Goal: Information Seeking & Learning: Learn about a topic

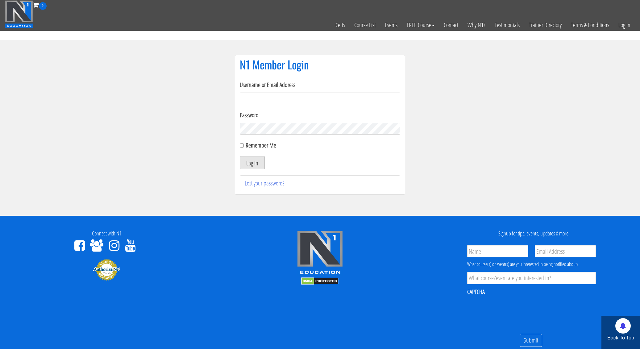
type input "kortney.riedy-2815"
click at [249, 162] on button "Log In" at bounding box center [252, 162] width 25 height 13
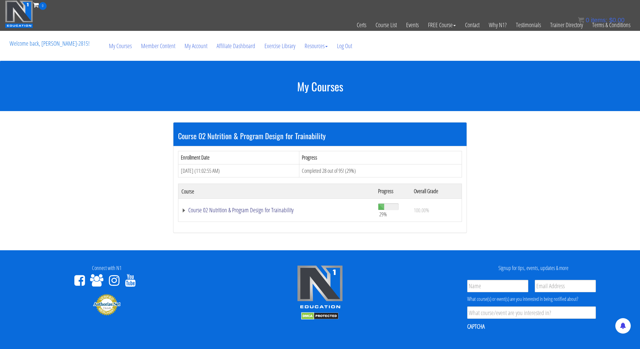
click at [280, 210] on link "Course 02 Nutrition & Program Design for Trainability" at bounding box center [276, 210] width 190 height 6
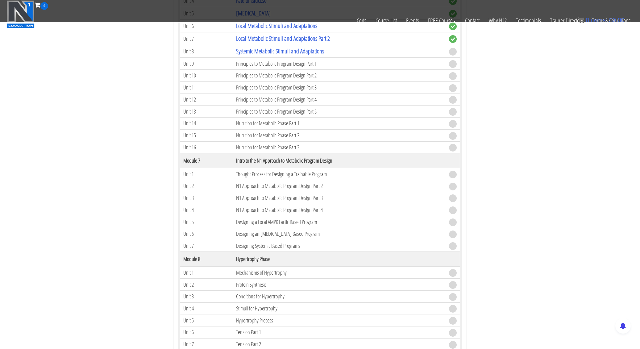
scroll to position [499, 0]
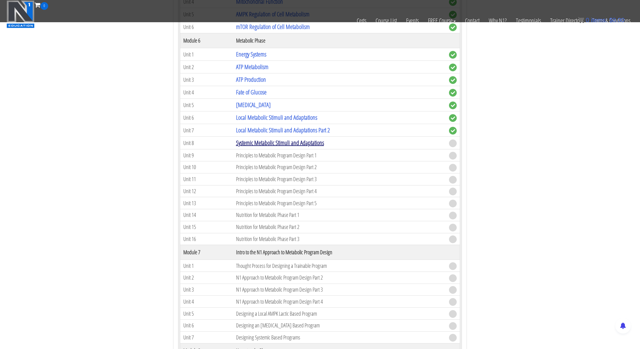
click at [278, 144] on link "Systemic Metabolic Stimuli and Adaptations" at bounding box center [280, 143] width 88 height 8
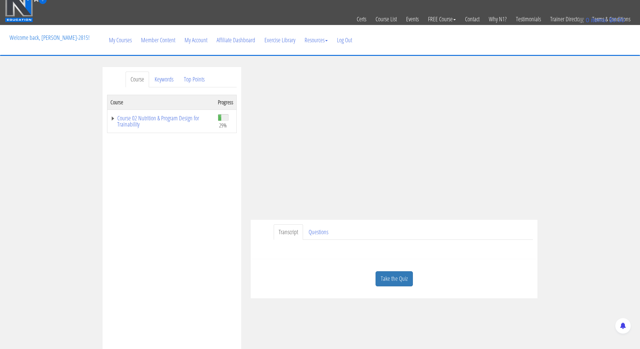
scroll to position [12, 0]
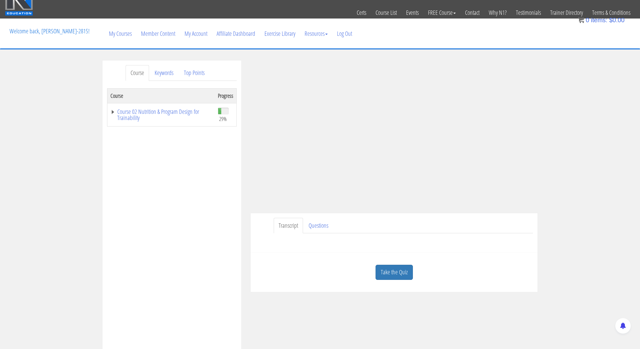
click at [387, 272] on link "Take the Quiz" at bounding box center [393, 272] width 37 height 15
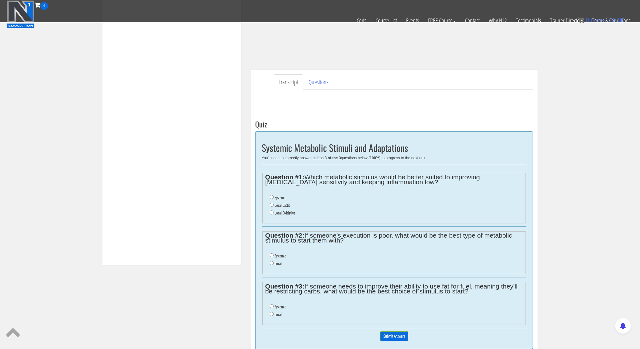
scroll to position [126, 0]
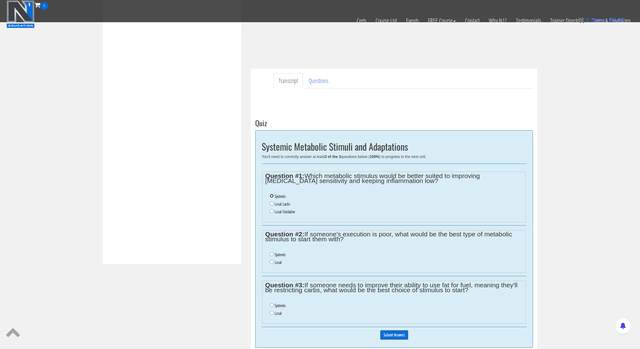
click at [272, 195] on input "Systemic" at bounding box center [272, 196] width 4 height 4
radio input "true"
click at [269, 204] on ul "Systemic Local Lactic Local Oxidative" at bounding box center [394, 203] width 258 height 29
click at [272, 204] on input "Local Lactic" at bounding box center [272, 203] width 4 height 4
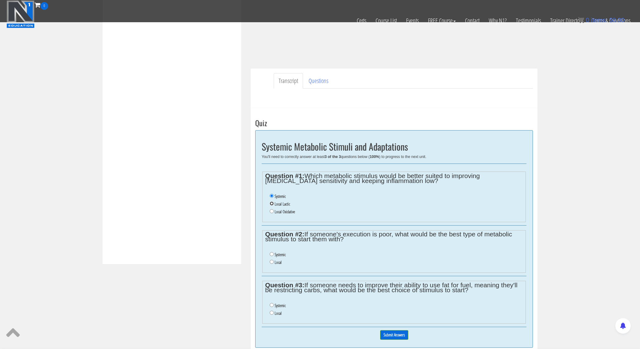
radio input "true"
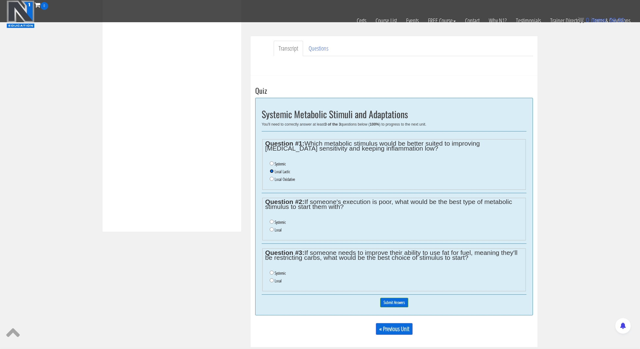
scroll to position [169, 0]
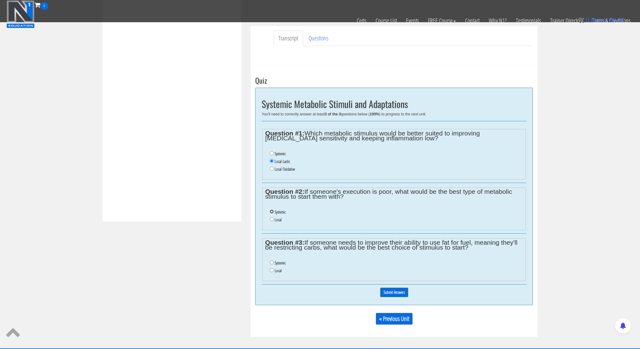
click at [271, 212] on input "Systemic" at bounding box center [272, 211] width 4 height 4
radio input "true"
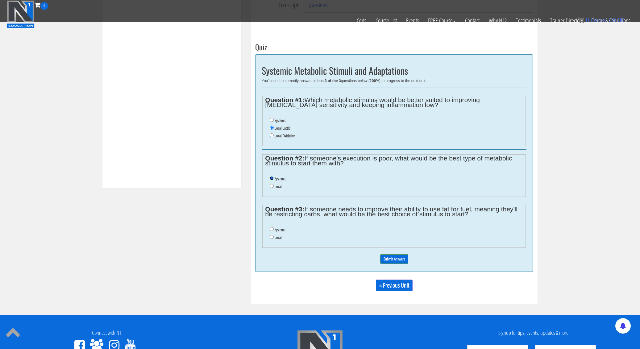
scroll to position [203, 0]
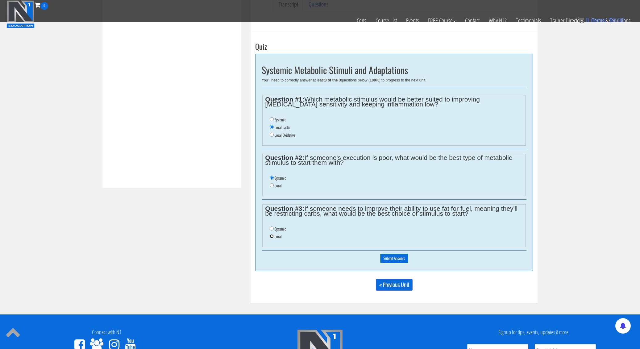
click at [272, 234] on input "Local" at bounding box center [272, 236] width 4 height 4
radio input "true"
click at [272, 228] on input "Systemic" at bounding box center [272, 228] width 4 height 4
radio input "true"
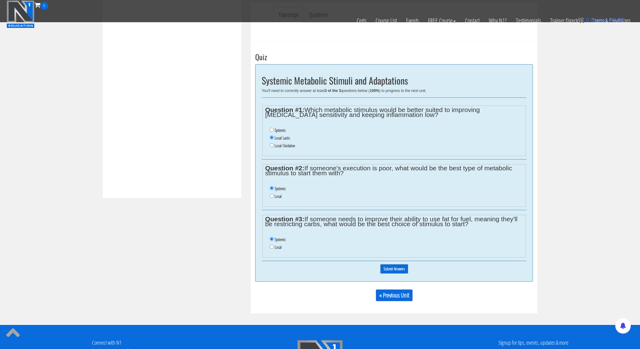
click at [402, 271] on input "Submit Answers" at bounding box center [394, 269] width 28 height 10
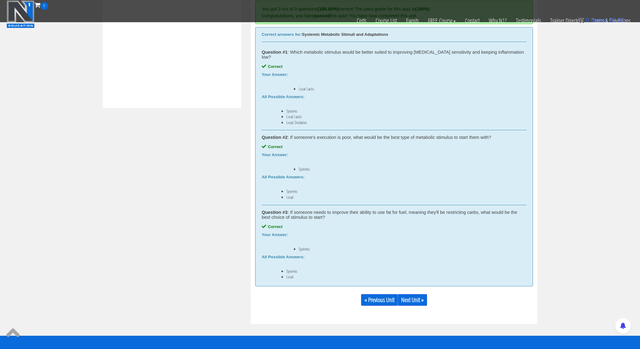
scroll to position [358, 0]
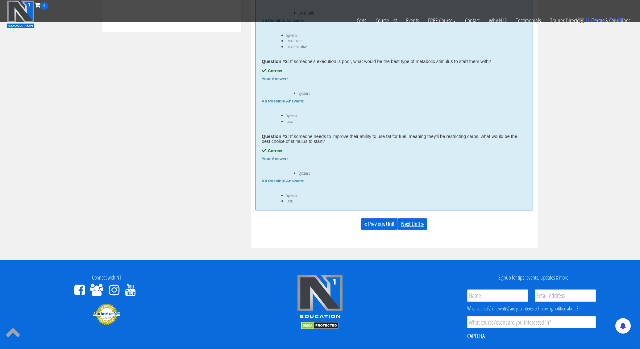
click at [414, 218] on link "Next Unit »" at bounding box center [412, 224] width 29 height 12
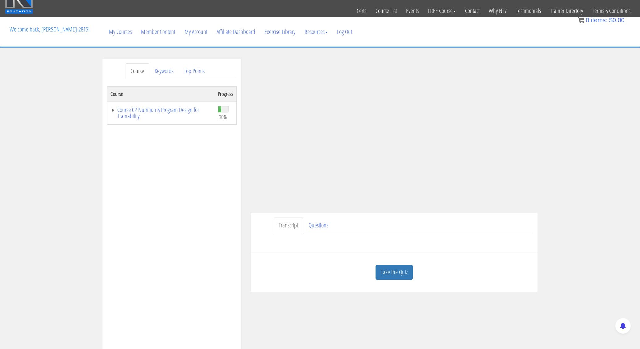
scroll to position [15, 0]
click at [399, 271] on link "Take the Quiz" at bounding box center [393, 271] width 37 height 15
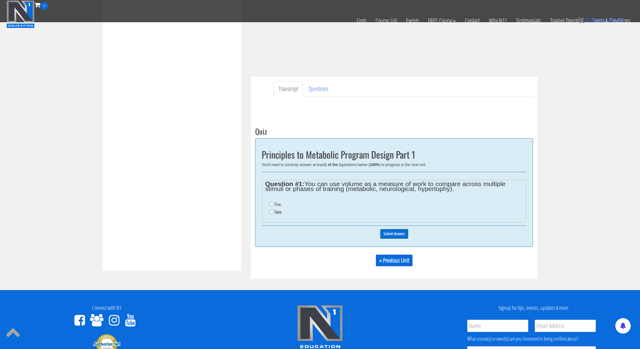
scroll to position [125, 0]
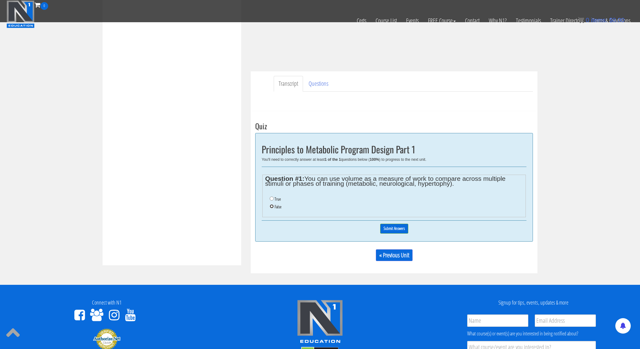
click at [272, 207] on input "False" at bounding box center [272, 206] width 4 height 4
radio input "true"
click at [388, 226] on input "Submit Answers" at bounding box center [394, 229] width 28 height 10
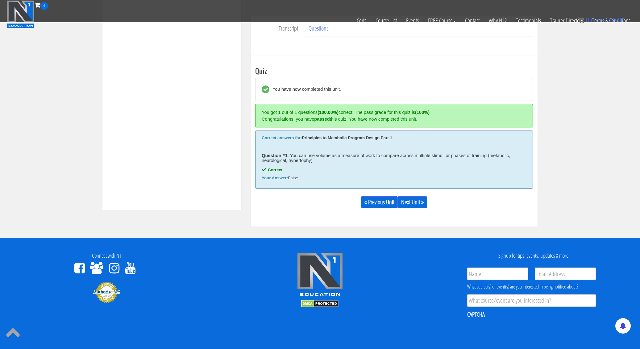
scroll to position [227, 0]
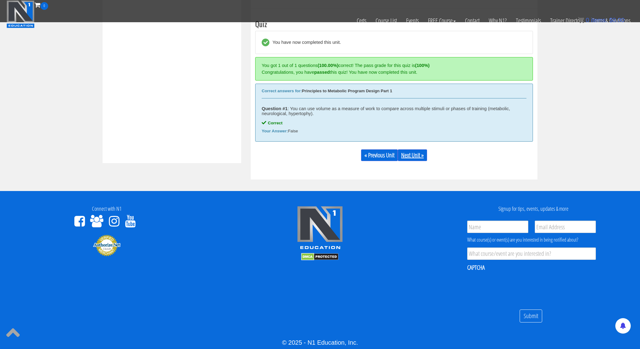
click at [414, 153] on link "Next Unit »" at bounding box center [412, 155] width 29 height 12
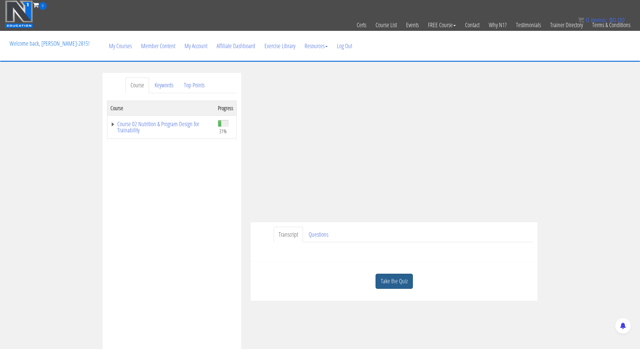
click at [394, 284] on link "Take the Quiz" at bounding box center [393, 281] width 37 height 15
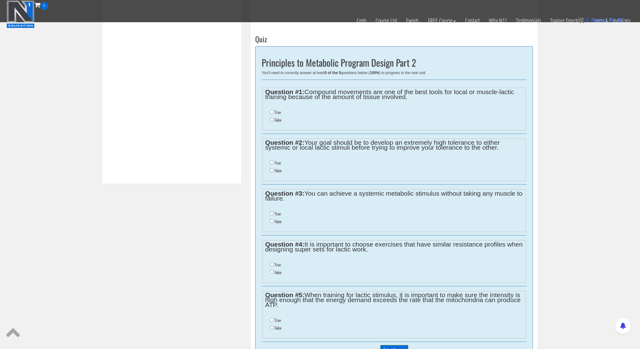
scroll to position [202, 0]
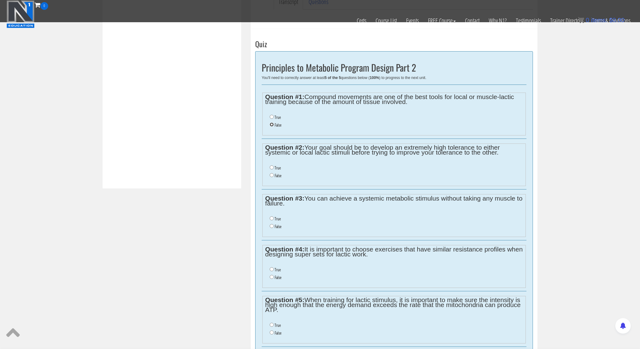
click at [271, 125] on input "False" at bounding box center [272, 124] width 4 height 4
radio input "true"
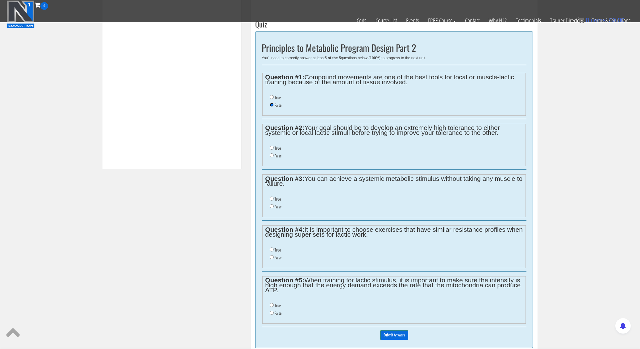
scroll to position [224, 0]
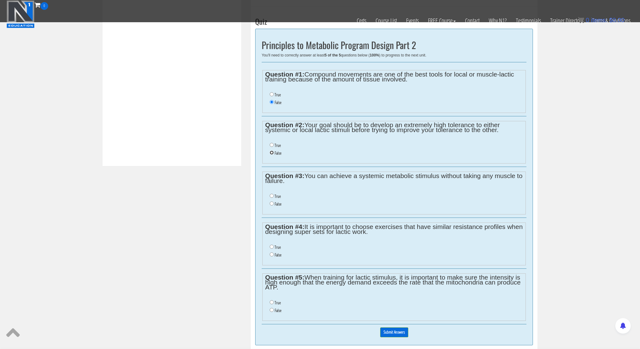
click at [270, 153] on input "False" at bounding box center [272, 153] width 4 height 4
radio input "true"
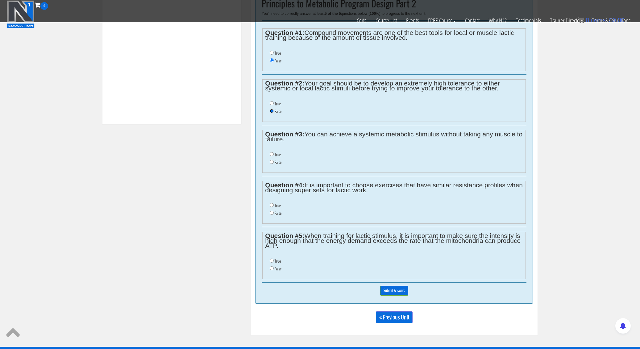
scroll to position [267, 0]
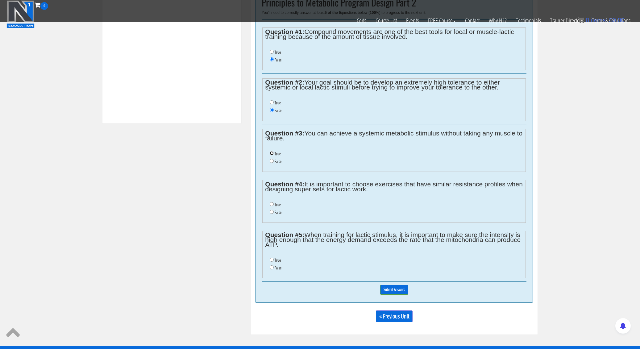
click at [272, 152] on input "True" at bounding box center [272, 153] width 4 height 4
radio input "true"
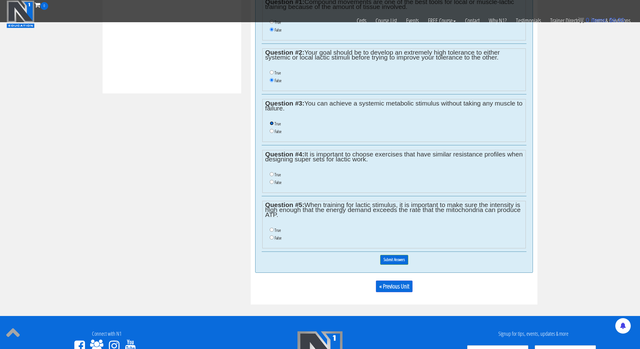
scroll to position [298, 0]
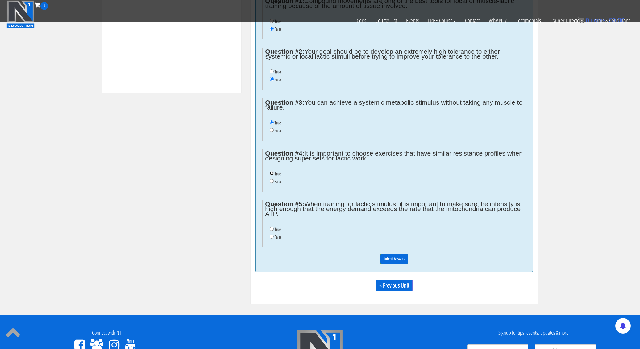
click at [271, 173] on input "True" at bounding box center [272, 173] width 4 height 4
radio input "true"
click at [267, 182] on ul "True False" at bounding box center [394, 178] width 258 height 22
click at [271, 181] on input "False" at bounding box center [272, 181] width 4 height 4
radio input "true"
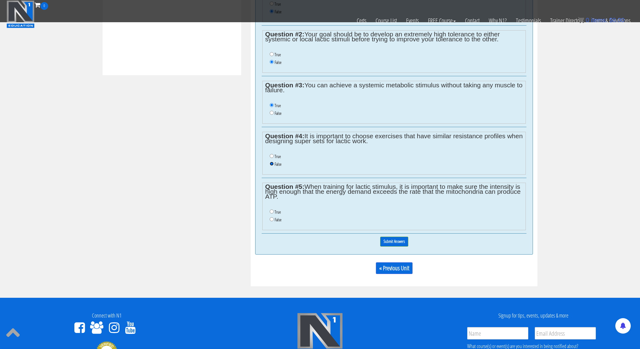
scroll to position [321, 0]
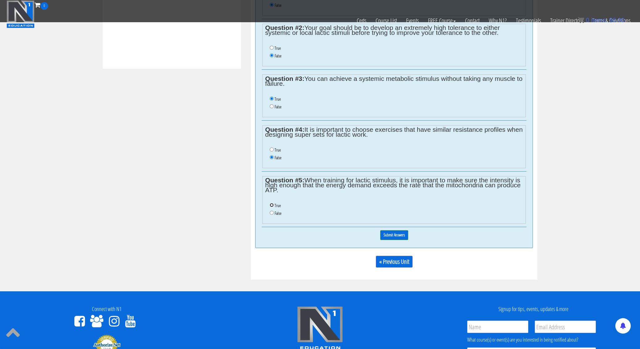
click at [272, 205] on input "True" at bounding box center [272, 205] width 4 height 4
radio input "true"
click at [400, 234] on input "Submit Answers" at bounding box center [394, 235] width 28 height 10
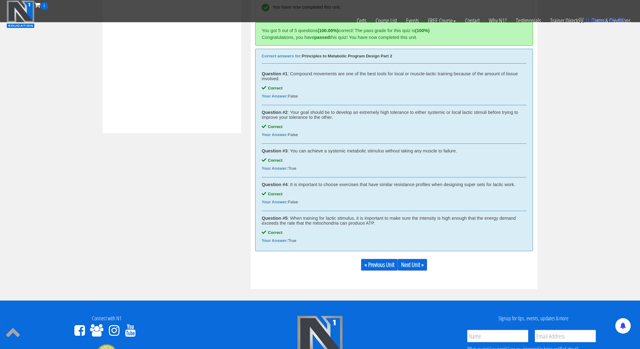
scroll to position [222, 0]
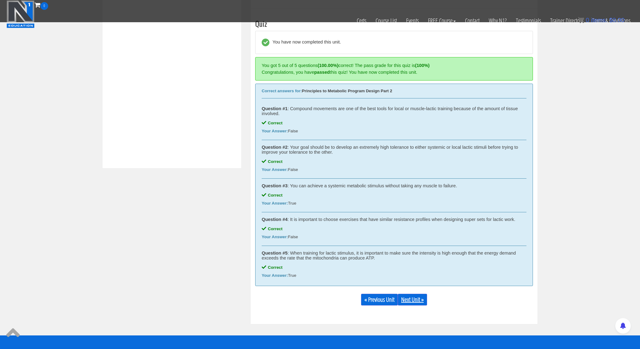
click at [414, 302] on link "Next Unit »" at bounding box center [412, 300] width 29 height 12
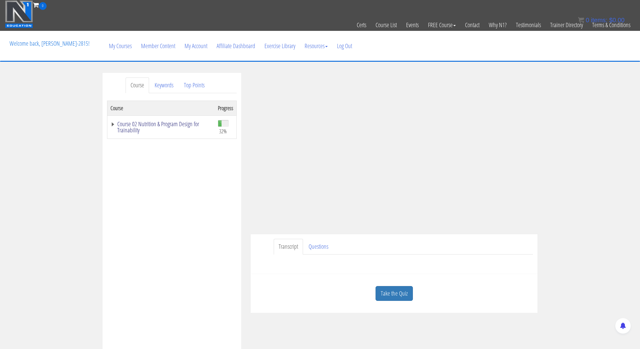
click at [122, 125] on link "Course 02 Nutrition & Program Design for Trainability" at bounding box center [160, 127] width 101 height 12
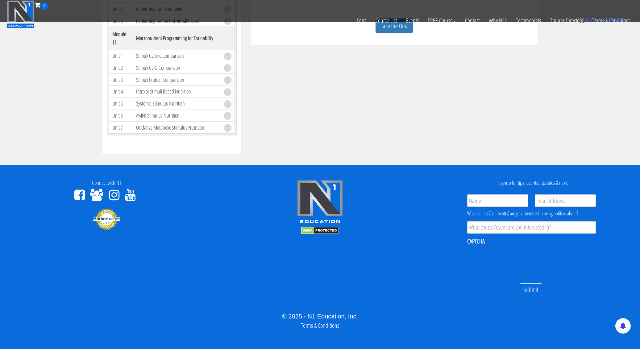
scroll to position [240, 0]
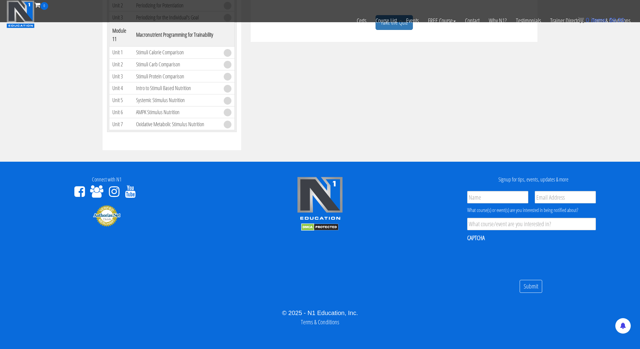
click at [27, 10] on img at bounding box center [20, 14] width 28 height 28
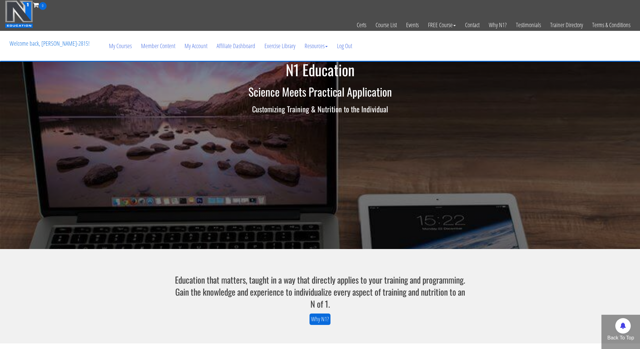
scroll to position [8, 0]
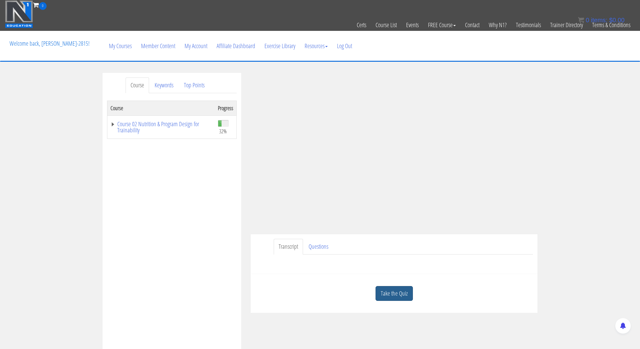
click at [387, 291] on link "Take the Quiz" at bounding box center [393, 293] width 37 height 15
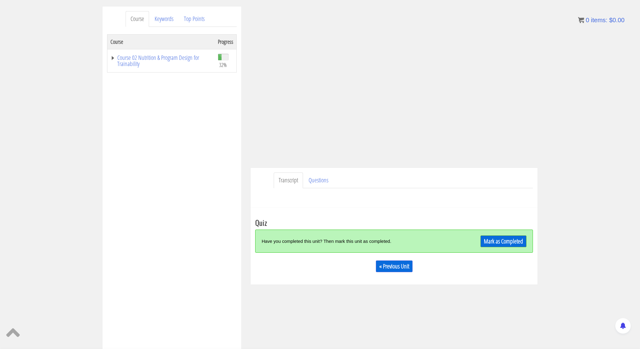
scroll to position [71, 0]
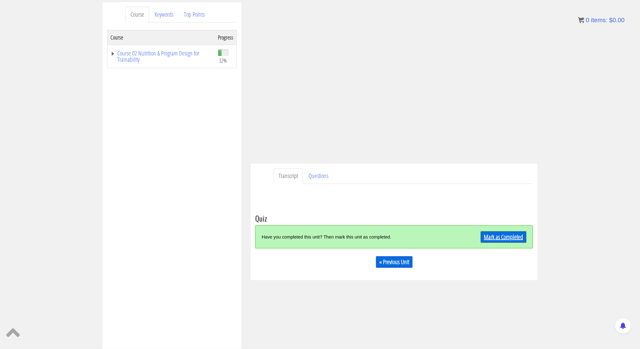
click at [487, 236] on link "Mark as Completed" at bounding box center [503, 237] width 46 height 12
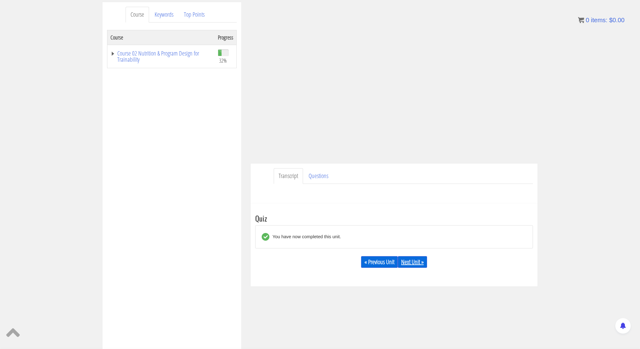
click at [413, 264] on link "Next Unit »" at bounding box center [412, 262] width 29 height 12
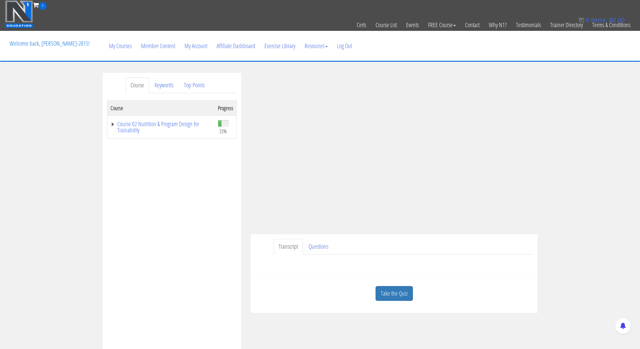
click at [384, 290] on link "Take the Quiz" at bounding box center [393, 293] width 37 height 15
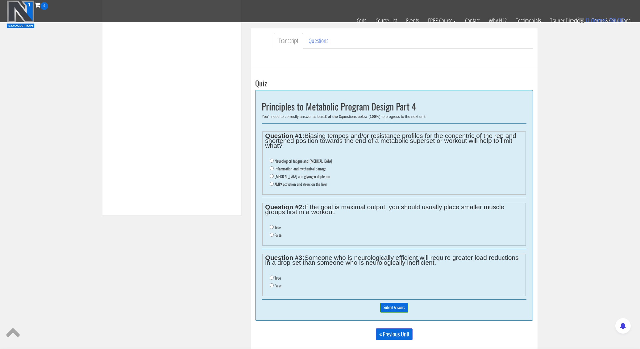
scroll to position [175, 0]
click at [274, 169] on li "Inflammation and mechanical damage" at bounding box center [396, 169] width 253 height 8
click at [272, 168] on input "Inflammation and mechanical damage" at bounding box center [272, 168] width 4 height 4
radio input "true"
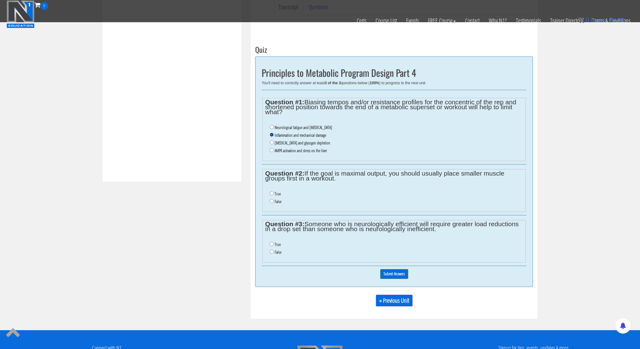
scroll to position [209, 0]
click at [272, 193] on input "True" at bounding box center [272, 193] width 4 height 4
radio input "true"
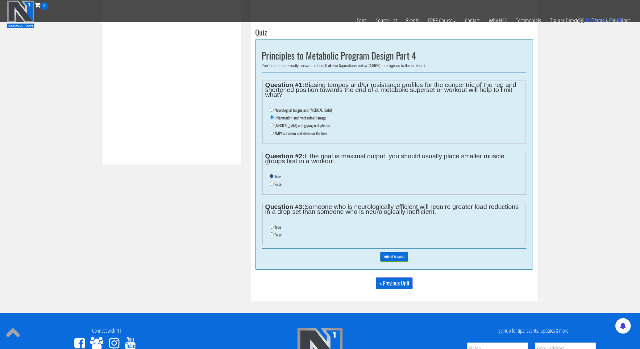
scroll to position [228, 0]
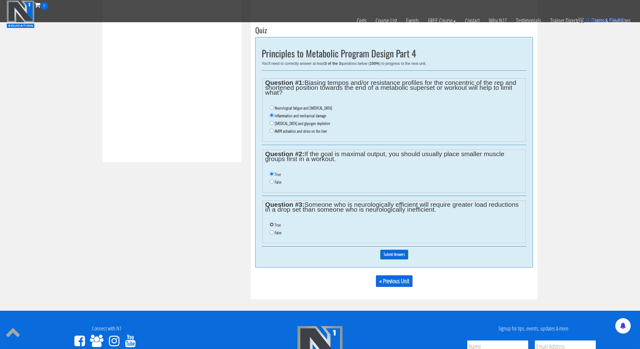
click at [272, 226] on input "True" at bounding box center [272, 224] width 4 height 4
radio input "true"
click at [395, 254] on input "Submit Answers" at bounding box center [394, 255] width 28 height 10
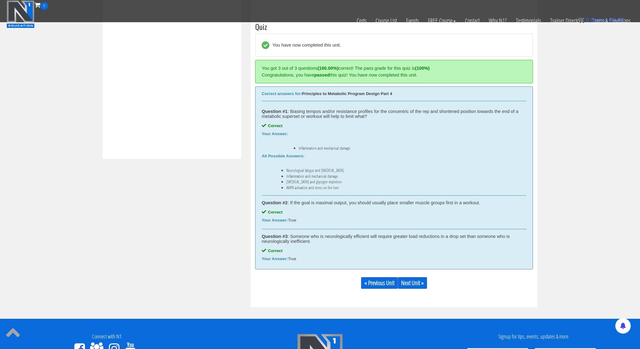
scroll to position [234, 0]
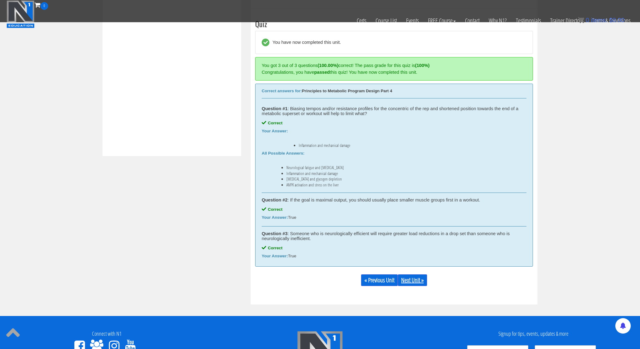
click at [411, 282] on link "Next Unit »" at bounding box center [412, 280] width 29 height 12
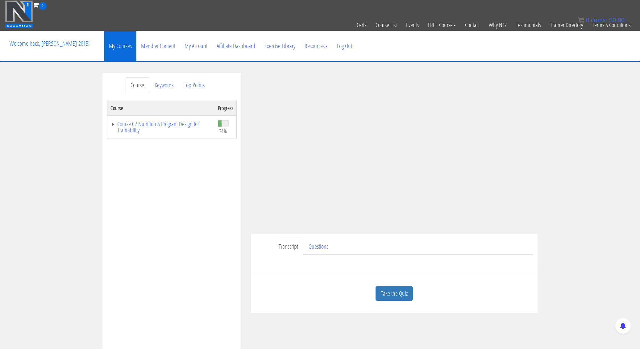
click at [122, 46] on link "My Courses" at bounding box center [120, 46] width 32 height 30
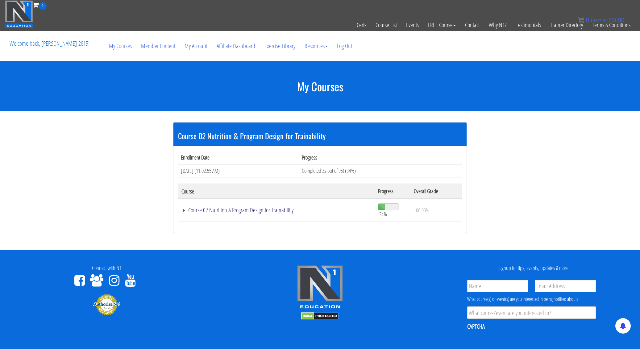
click at [225, 211] on link "Course 02 Nutrition & Program Design for Trainability" at bounding box center [276, 210] width 190 height 6
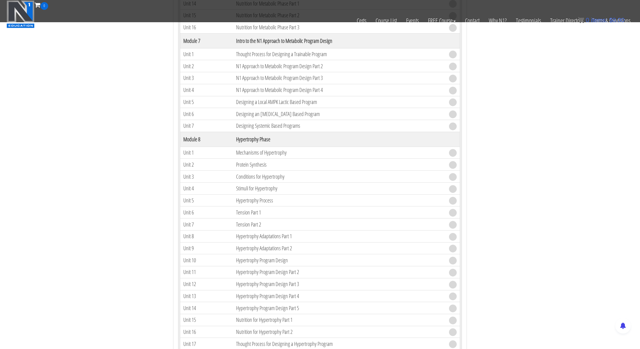
scroll to position [591, 0]
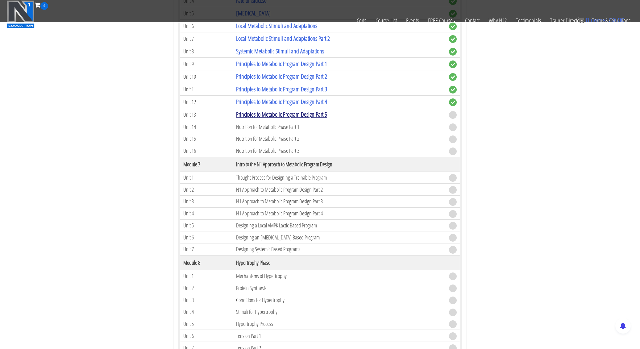
click at [272, 111] on link "Principles to Metabolic Program Design Part 5" at bounding box center [281, 114] width 91 height 8
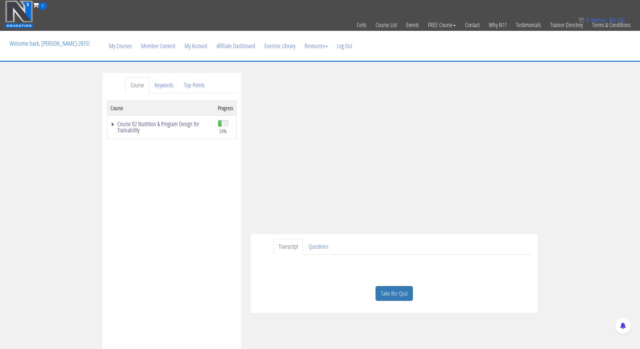
click at [113, 125] on link "Course 02 Nutrition & Program Design for Trainability" at bounding box center [160, 127] width 101 height 12
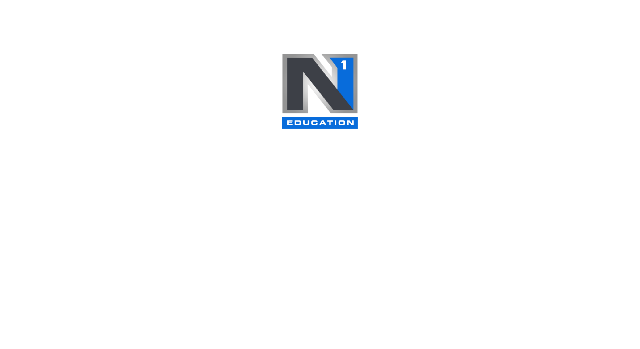
scroll to position [61, 0]
